Goal: Find contact information: Find contact information

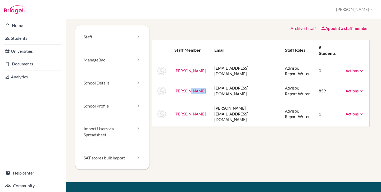
drag, startPoint x: 202, startPoint y: 81, endPoint x: 176, endPoint y: 81, distance: 25.9
click at [180, 81] on td "[PERSON_NAME]" at bounding box center [190, 91] width 40 height 20
click at [209, 120] on div "Staff [GEOGRAPHIC_DATA] School Details School Profile Import Users via Spreadsh…" at bounding box center [223, 103] width 297 height 157
drag, startPoint x: 203, startPoint y: 79, endPoint x: 173, endPoint y: 80, distance: 30.2
click at [173, 81] on td "[PERSON_NAME]" at bounding box center [190, 91] width 40 height 20
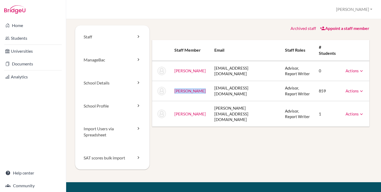
copy link "[PERSON_NAME]"
click at [200, 101] on td "[PERSON_NAME]" at bounding box center [190, 114] width 40 height 26
drag, startPoint x: 201, startPoint y: 98, endPoint x: 191, endPoint y: 99, distance: 10.6
click at [196, 101] on td "[PERSON_NAME]" at bounding box center [190, 114] width 40 height 26
click at [177, 101] on td "[PERSON_NAME]" at bounding box center [190, 114] width 40 height 26
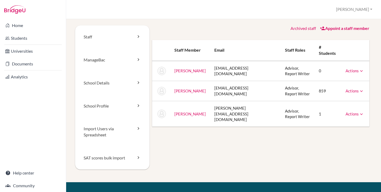
click at [190, 119] on div "Staff [GEOGRAPHIC_DATA] School Details School Profile Import Users via Spreadsh…" at bounding box center [223, 103] width 297 height 157
drag, startPoint x: 204, startPoint y: 95, endPoint x: 198, endPoint y: 96, distance: 5.7
click at [199, 101] on td "[PERSON_NAME]" at bounding box center [190, 114] width 40 height 26
click at [176, 111] on link "[PERSON_NAME]" at bounding box center [190, 113] width 32 height 5
copy link "[PERSON_NAME]"
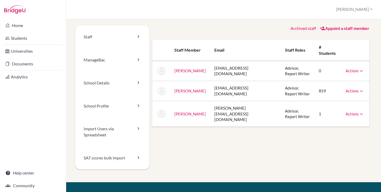
click at [226, 101] on td "[PERSON_NAME][EMAIL_ADDRESS][DOMAIN_NAME]" at bounding box center [245, 114] width 71 height 26
click at [225, 101] on td "[PERSON_NAME][EMAIL_ADDRESS][DOMAIN_NAME]" at bounding box center [245, 114] width 71 height 26
copy tr "[PERSON_NAME][EMAIL_ADDRESS][DOMAIN_NAME]"
click at [281, 101] on td "Advisor, Report Writer" at bounding box center [298, 114] width 34 height 26
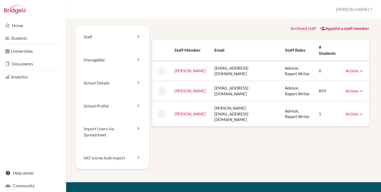
click at [224, 101] on td "[PERSON_NAME][EMAIL_ADDRESS][DOMAIN_NAME]" at bounding box center [245, 114] width 71 height 26
copy tr "[PERSON_NAME][EMAIL_ADDRESS][DOMAIN_NAME]"
